Goal: Transaction & Acquisition: Subscribe to service/newsletter

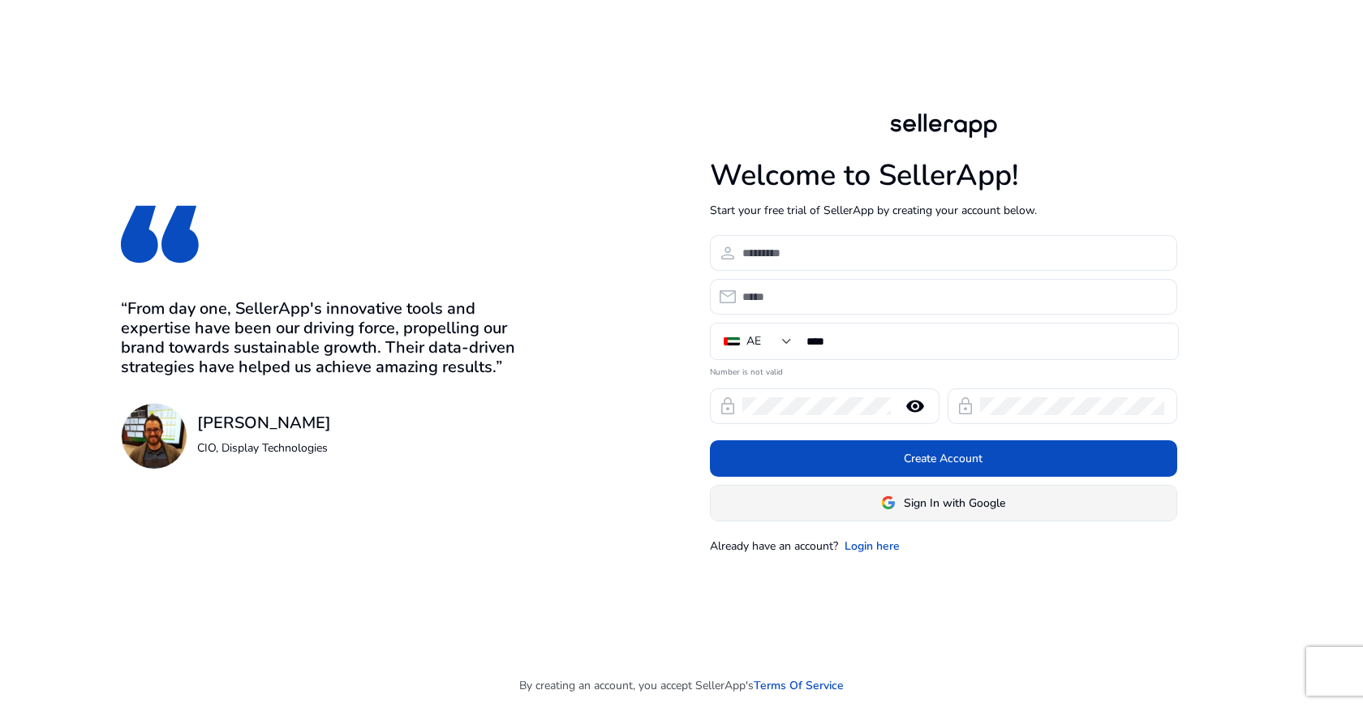
click at [969, 503] on span "Sign In with Google" at bounding box center [954, 503] width 101 height 17
